Goal: Find specific page/section: Find specific page/section

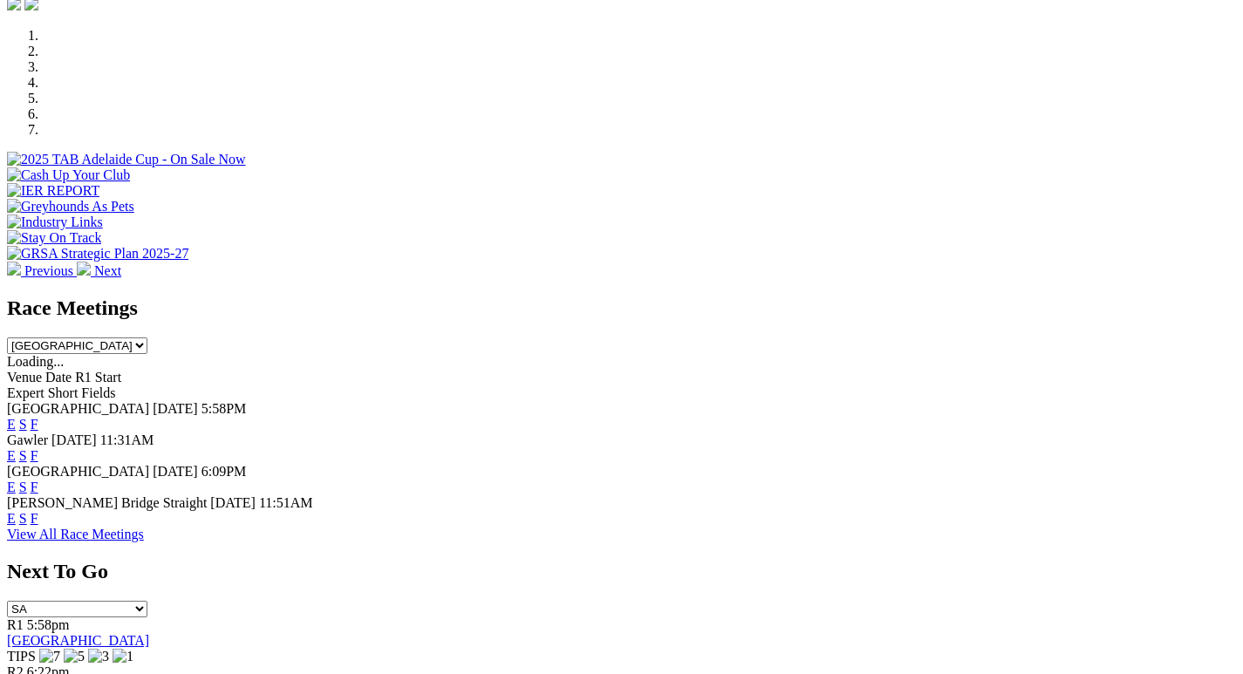
scroll to position [523, 0]
click at [38, 417] on link "F" at bounding box center [35, 424] width 8 height 15
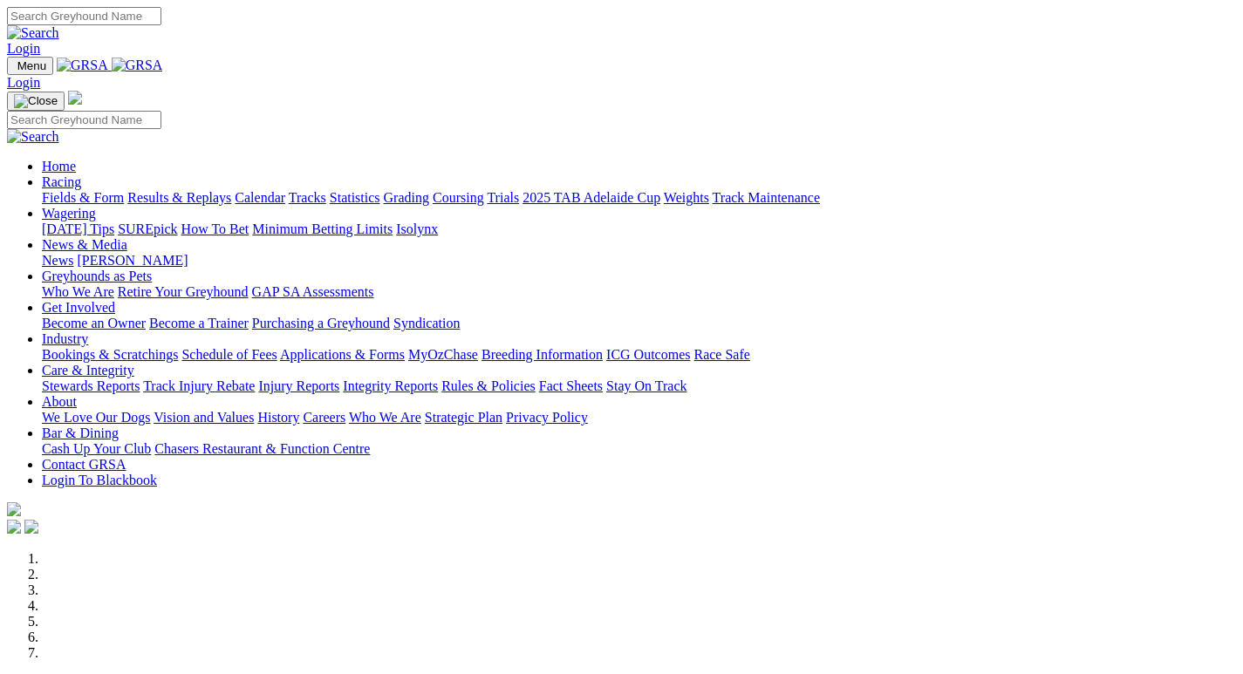
scroll to position [523, 0]
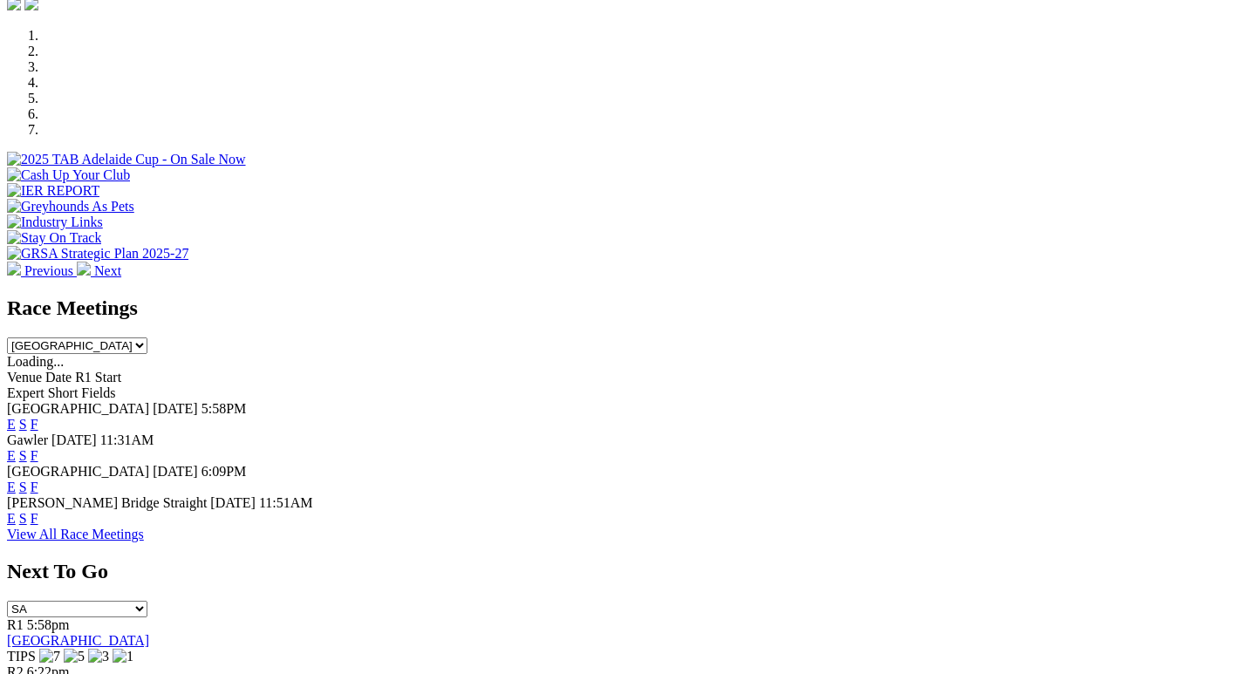
click at [38, 448] on link "F" at bounding box center [35, 455] width 8 height 15
